Goal: Navigation & Orientation: Find specific page/section

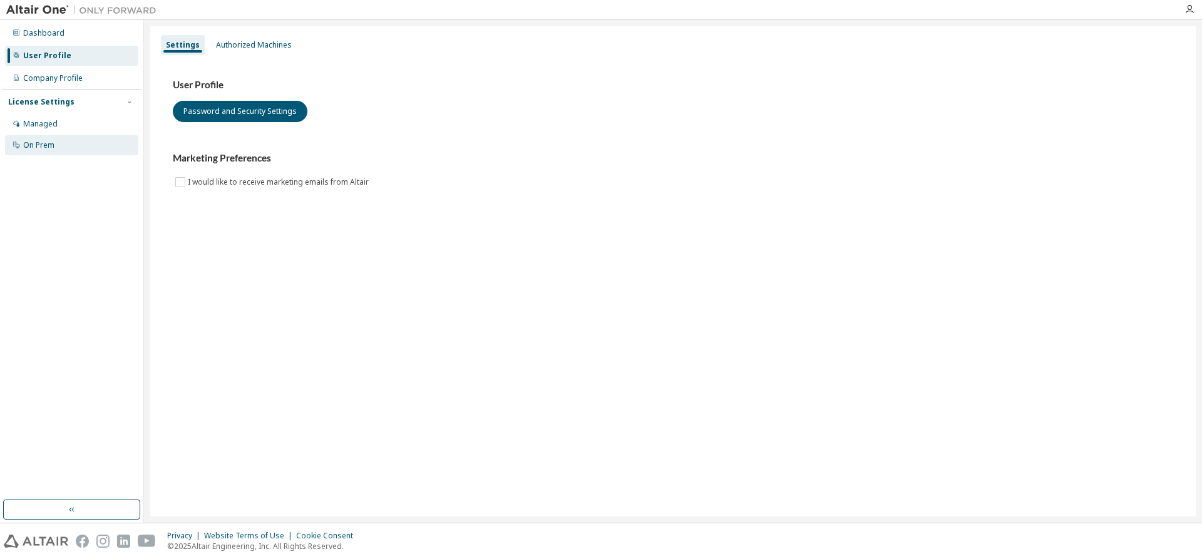
click at [46, 140] on div "On Prem" at bounding box center [38, 145] width 31 height 10
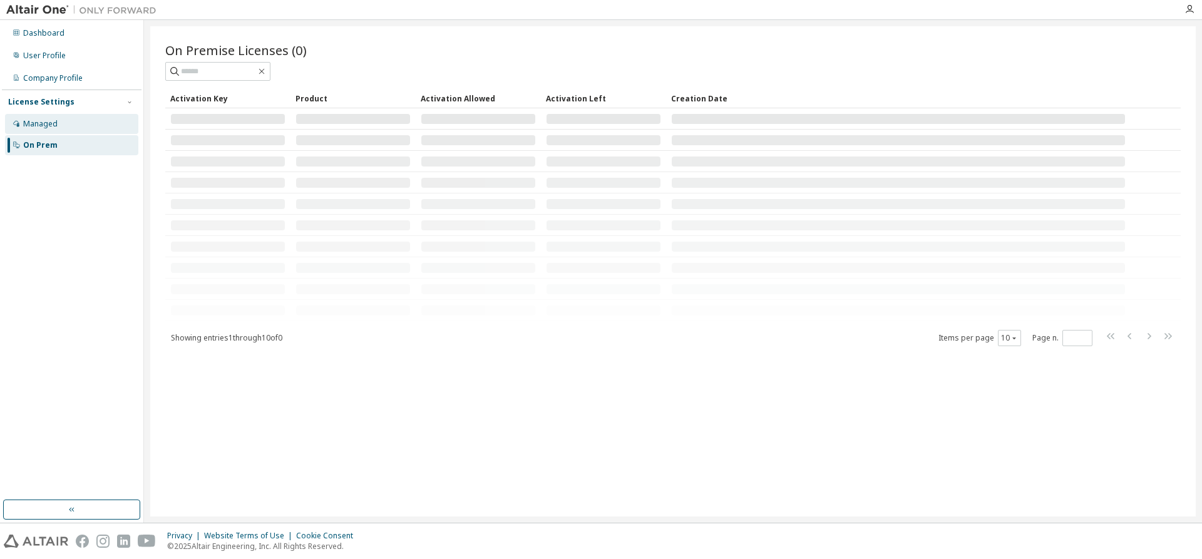
click at [46, 126] on div "Managed" at bounding box center [40, 124] width 34 height 10
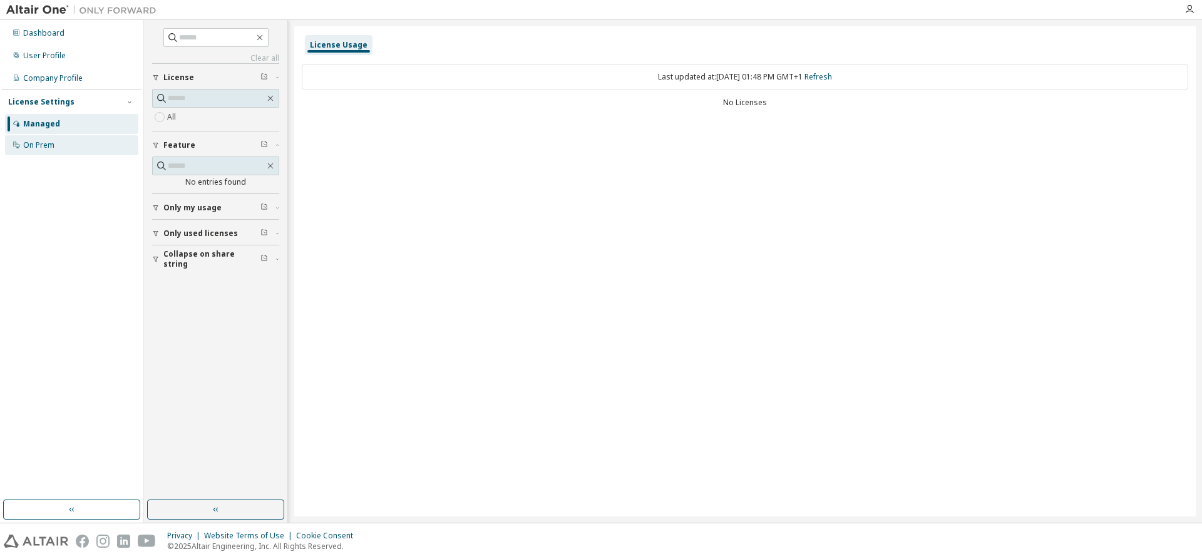
click at [39, 136] on div "On Prem" at bounding box center [71, 145] width 133 height 20
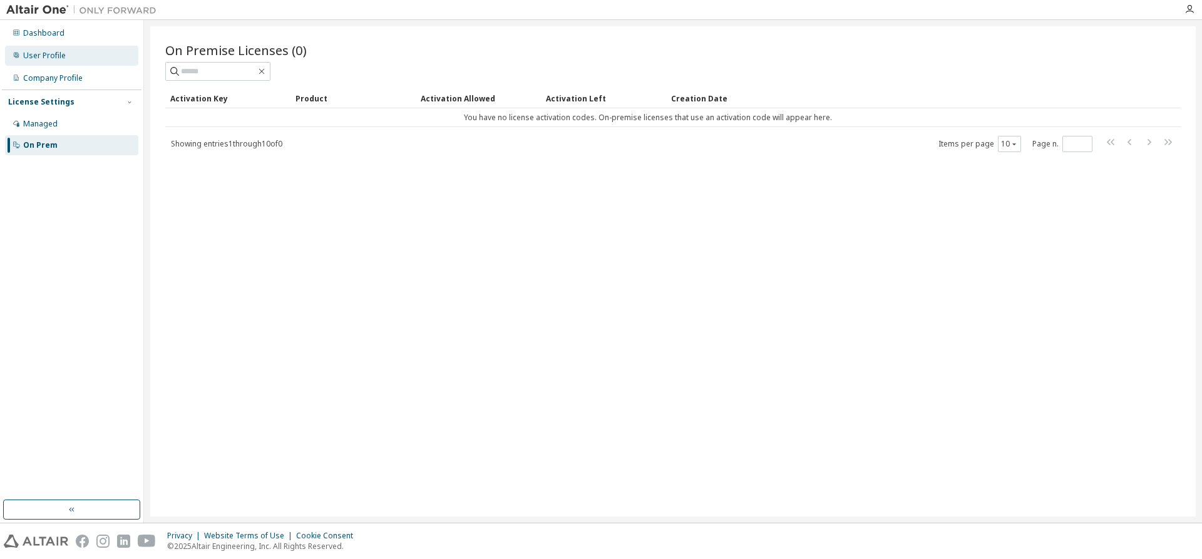
click at [33, 59] on div "User Profile" at bounding box center [44, 56] width 43 height 10
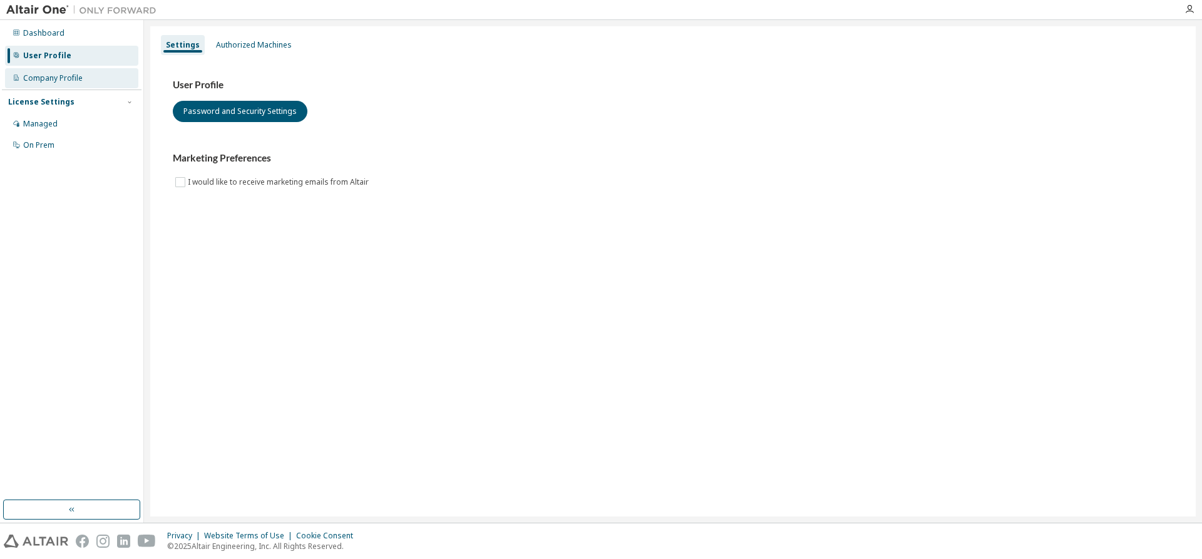
click at [39, 74] on div "Company Profile" at bounding box center [52, 78] width 59 height 10
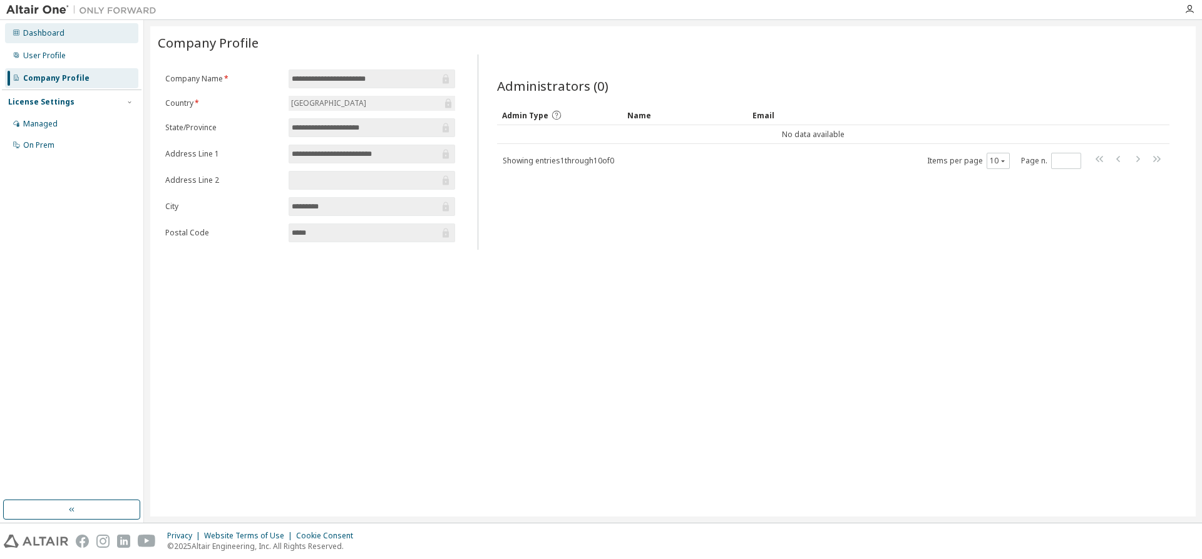
click at [44, 37] on div "Dashboard" at bounding box center [43, 33] width 41 height 10
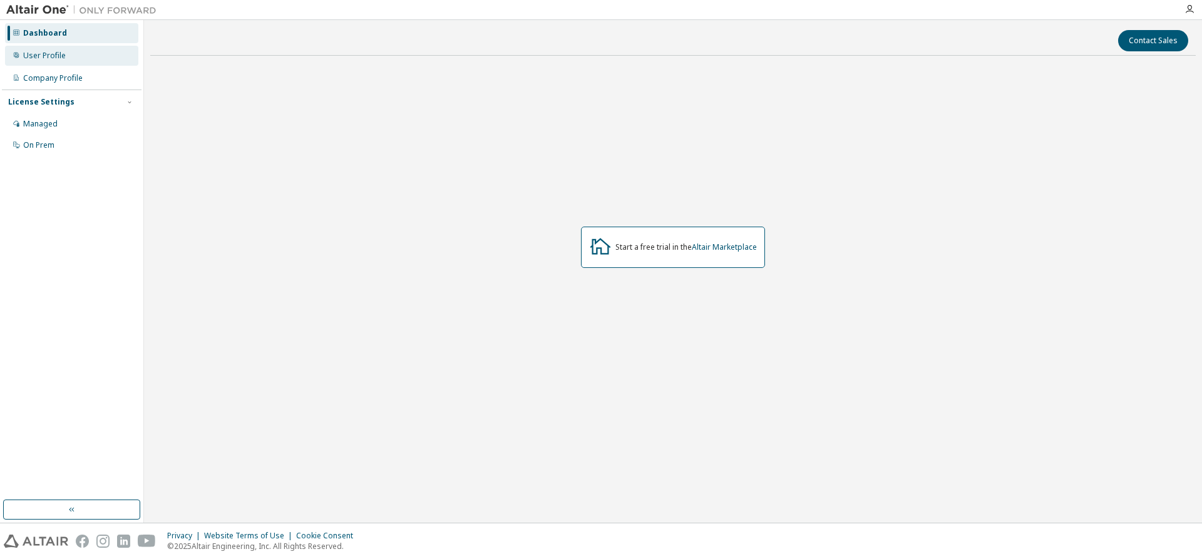
click at [46, 55] on div "User Profile" at bounding box center [44, 56] width 43 height 10
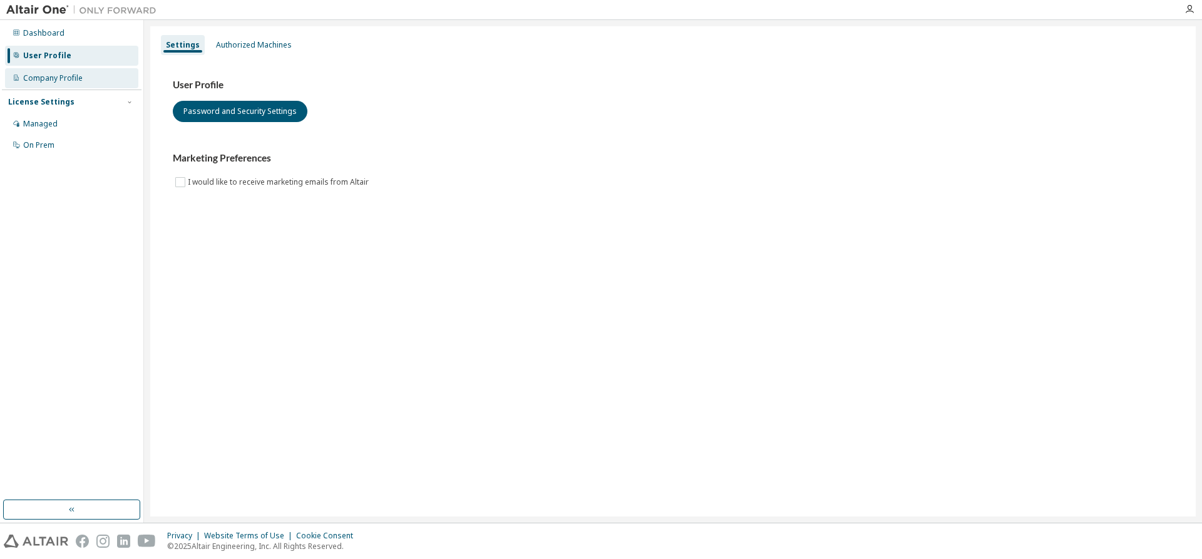
click at [49, 68] on div "Company Profile" at bounding box center [71, 78] width 133 height 20
